Goal: Task Accomplishment & Management: Use online tool/utility

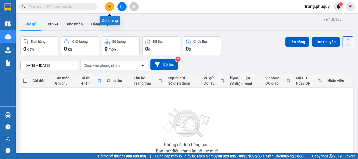
click at [109, 6] on icon "plus" at bounding box center [110, 7] width 4 height 4
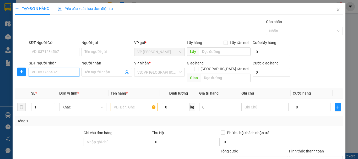
click at [69, 74] on input "SĐT Người Nhận" at bounding box center [54, 72] width 51 height 8
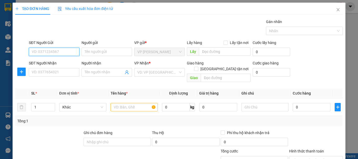
click at [56, 49] on input "SĐT Người Gửi" at bounding box center [54, 52] width 51 height 8
type input "0363368338"
click at [58, 62] on div "0363368338 - cu đơ cầu phủ" at bounding box center [55, 63] width 47 height 6
type input "cu đơ cầu phủ"
type input "0363368338"
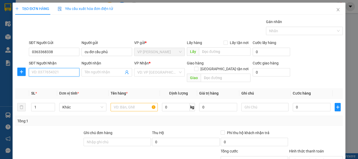
click at [64, 70] on input "SĐT Người Nhận" at bounding box center [54, 72] width 51 height 8
type input "0918207456"
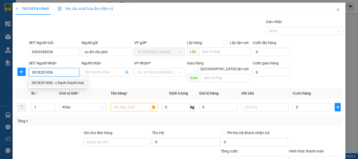
click at [69, 84] on div "0918207456 - c hạnh thanh hoá" at bounding box center [58, 83] width 52 height 6
type input "c hạnh thanh hoá"
type input "thanh hoá"
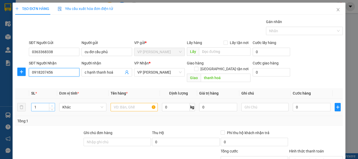
type input "0918207456"
type input "2"
click at [53, 104] on span "up" at bounding box center [52, 105] width 3 height 3
click at [126, 104] on input "text" at bounding box center [134, 107] width 47 height 8
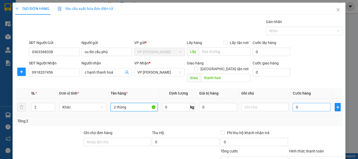
type input "2 thùng"
click at [305, 103] on input "0" at bounding box center [312, 107] width 38 height 8
type input "1"
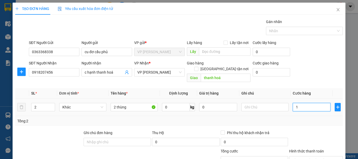
type input "10"
type input "100"
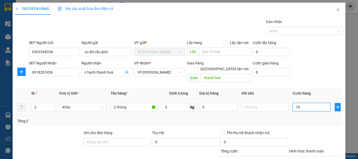
type input "100"
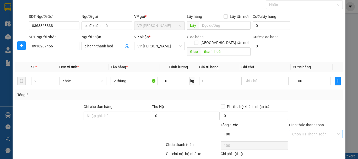
type input "100.000"
click at [317, 130] on input "Hình thức thanh toán" at bounding box center [314, 134] width 44 height 8
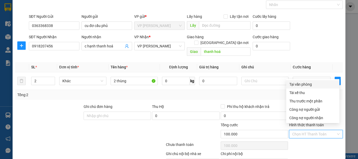
click at [312, 83] on div "Tại văn phòng" at bounding box center [313, 85] width 47 height 6
type input "0"
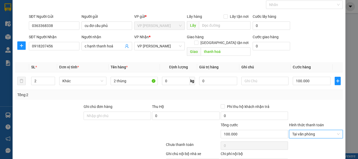
scroll to position [51, 0]
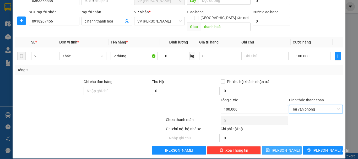
click at [287, 146] on button "[PERSON_NAME]" at bounding box center [282, 150] width 40 height 8
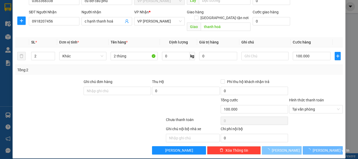
type input "1"
type input "0"
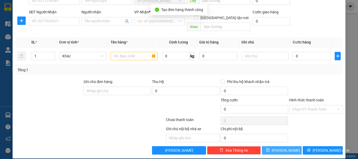
scroll to position [0, 0]
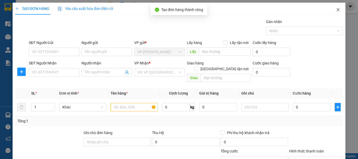
click at [336, 10] on icon "close" at bounding box center [338, 10] width 4 height 4
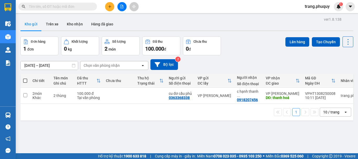
click at [24, 80] on span at bounding box center [25, 81] width 4 height 4
click at [25, 78] on input "checkbox" at bounding box center [25, 78] width 0 height 0
checkbox input "true"
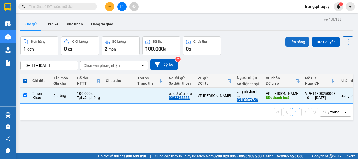
click at [294, 40] on button "Lên hàng" at bounding box center [298, 41] width 24 height 9
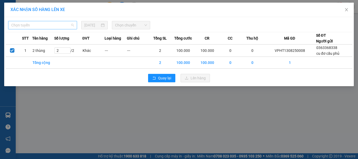
click at [63, 24] on span "Chọn tuyến" at bounding box center [42, 25] width 63 height 8
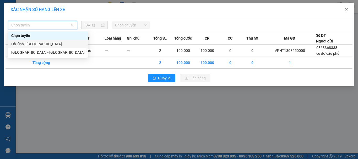
click at [31, 44] on div "Hà Tĩnh - [GEOGRAPHIC_DATA]" at bounding box center [47, 44] width 73 height 6
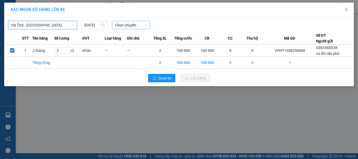
click at [131, 24] on span "Chọn chuyến" at bounding box center [131, 25] width 32 height 8
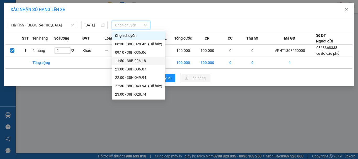
click at [137, 62] on div "11:50 - 38B-006.18" at bounding box center [138, 61] width 47 height 6
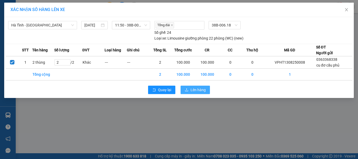
click at [197, 92] on span "Lên hàng" at bounding box center [198, 90] width 15 height 6
